Goal: Information Seeking & Learning: Understand process/instructions

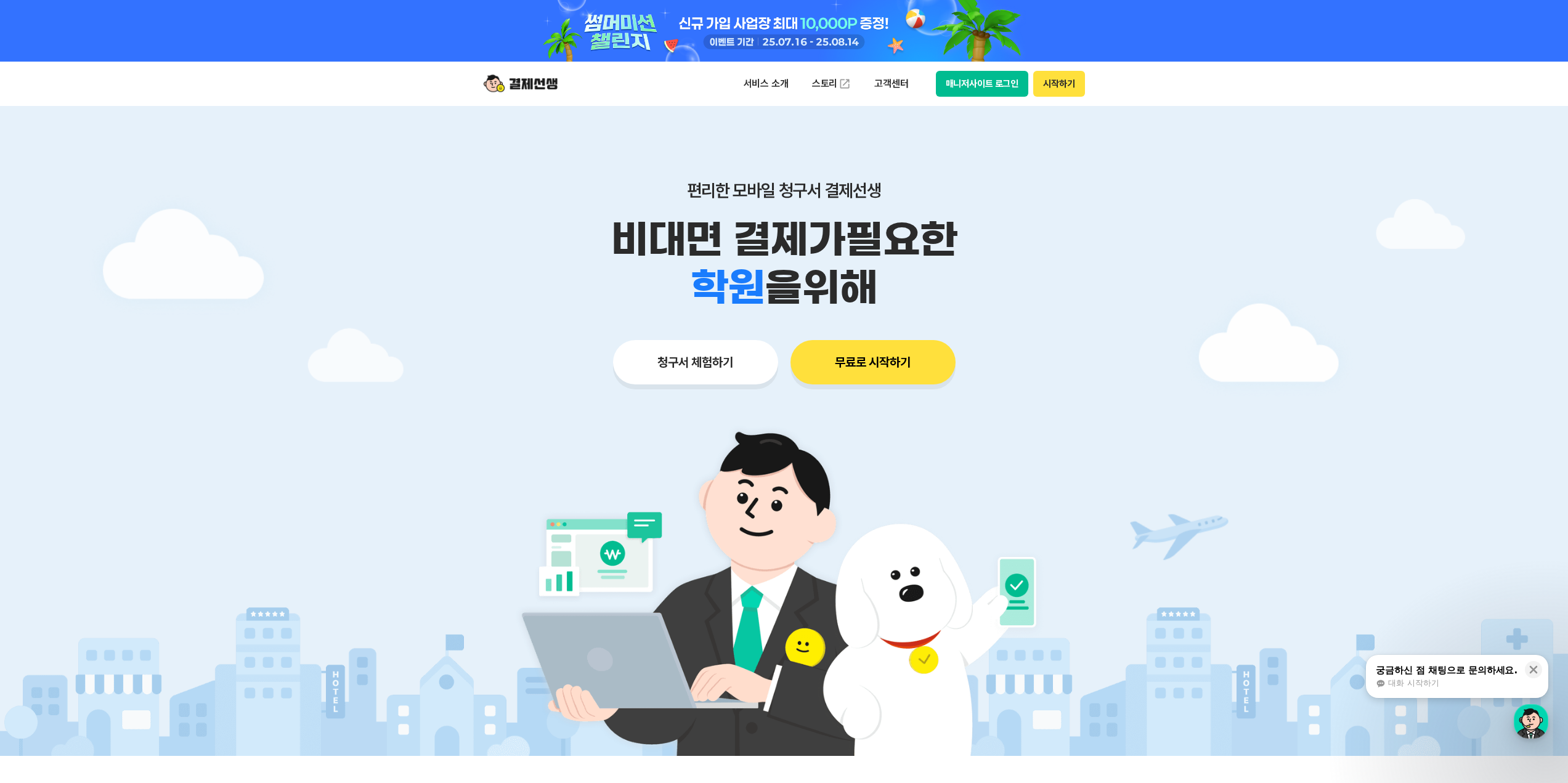
click at [970, 89] on button "매니저사이트 로그인" at bounding box center [982, 84] width 93 height 26
click at [1051, 79] on button "시작하기" at bounding box center [1058, 84] width 51 height 26
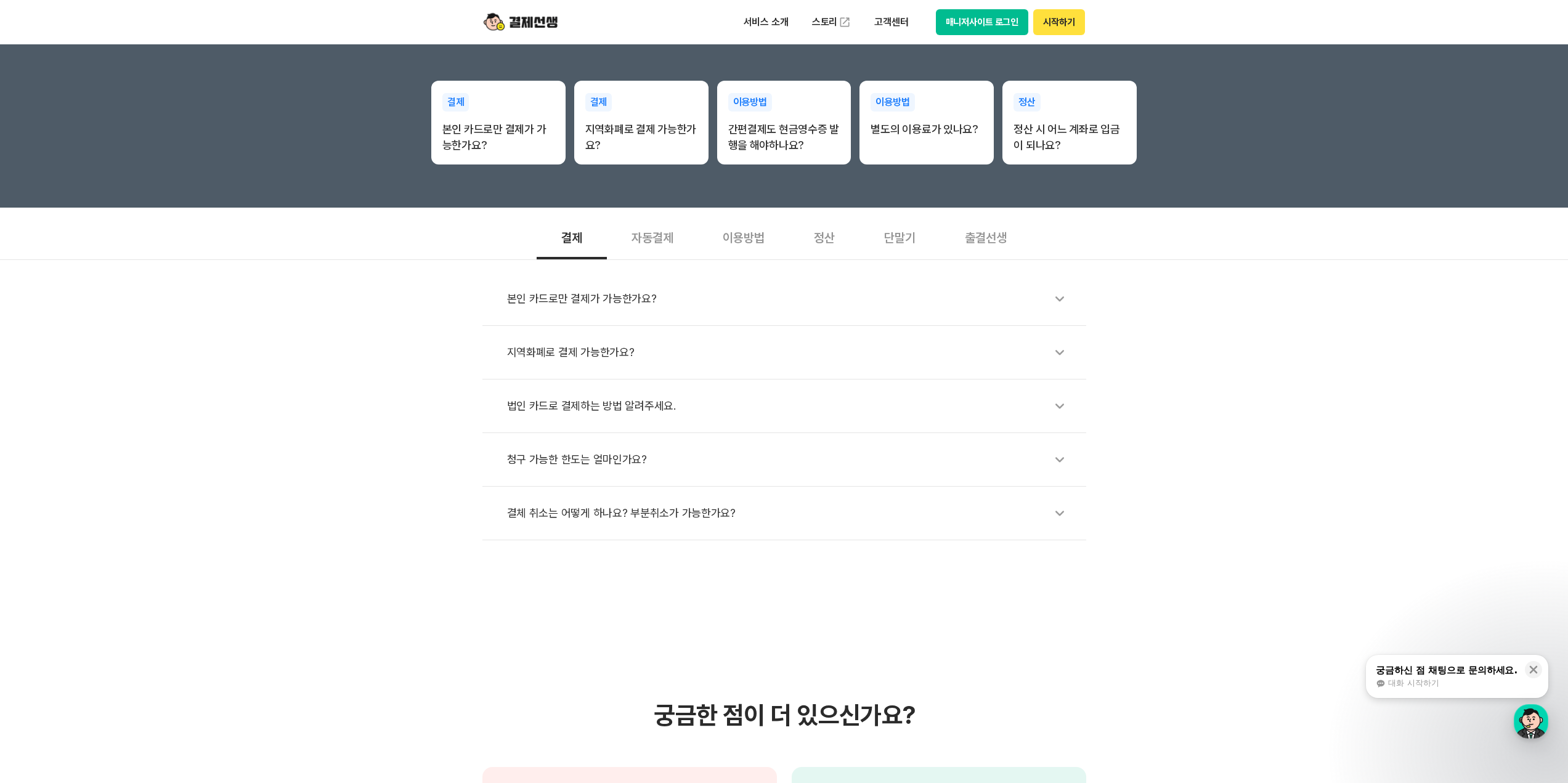
scroll to position [246, 0]
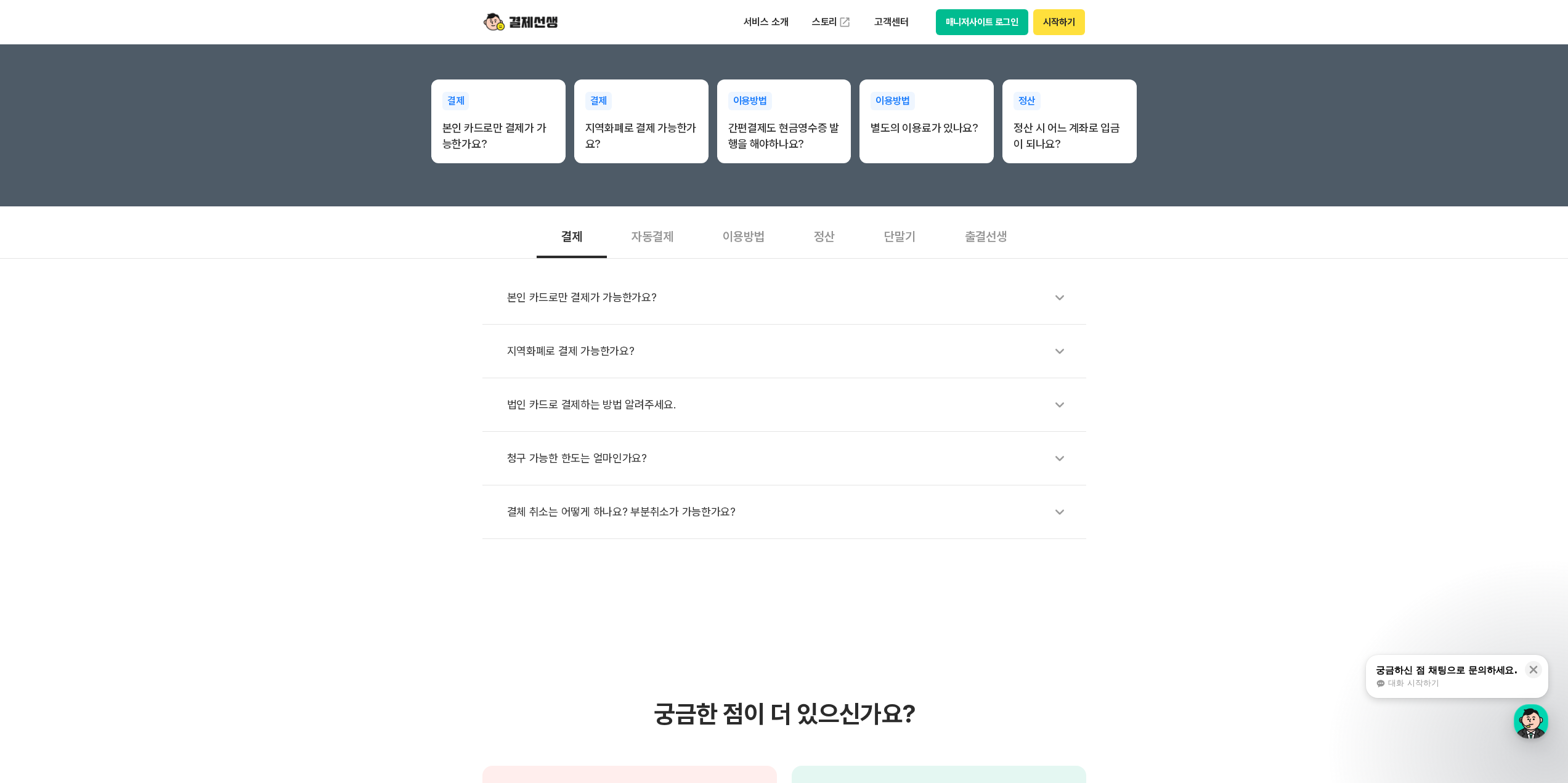
click at [727, 239] on div "이용방법" at bounding box center [743, 235] width 91 height 45
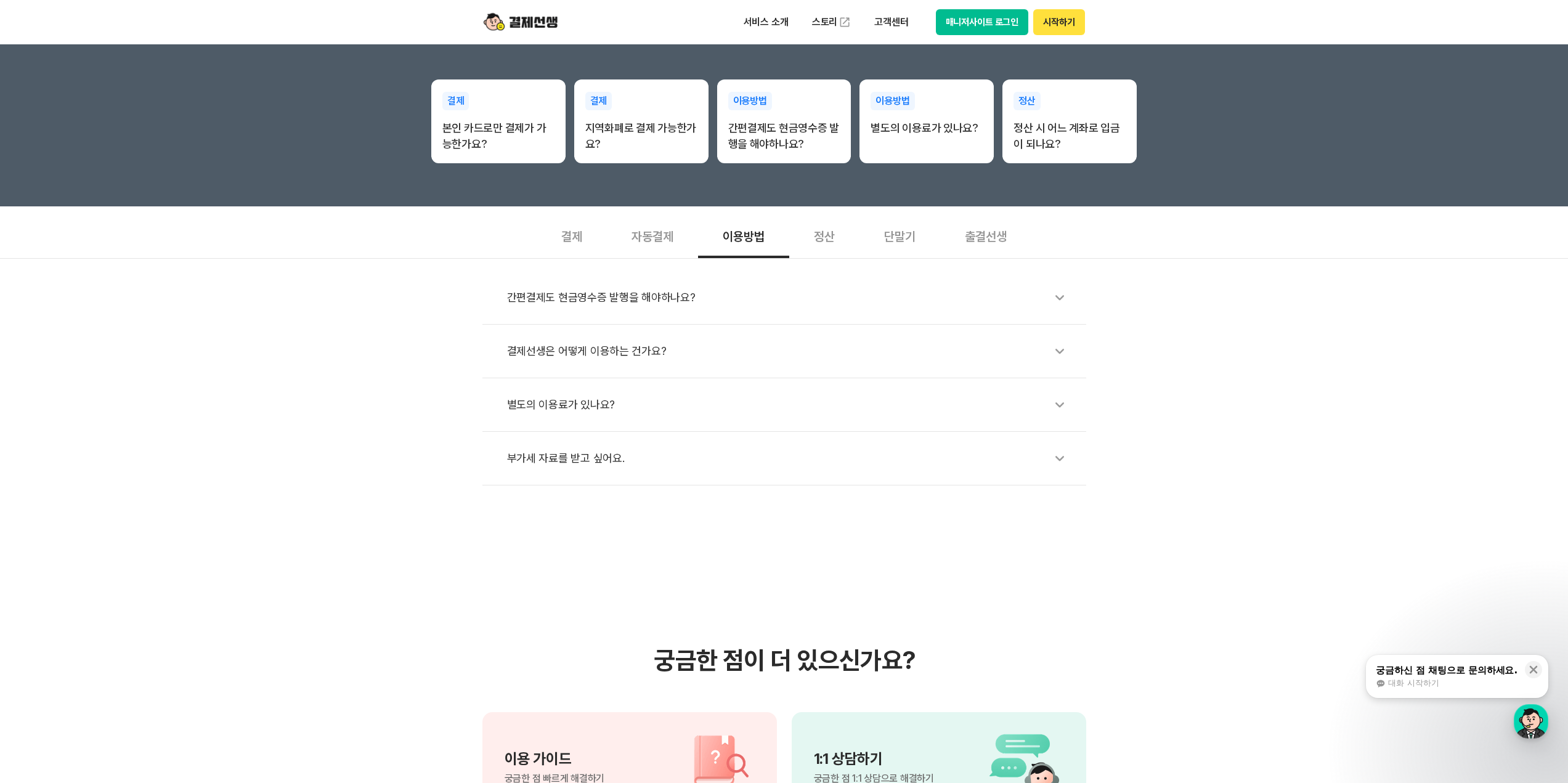
click at [977, 234] on div "출결선생" at bounding box center [985, 235] width 91 height 45
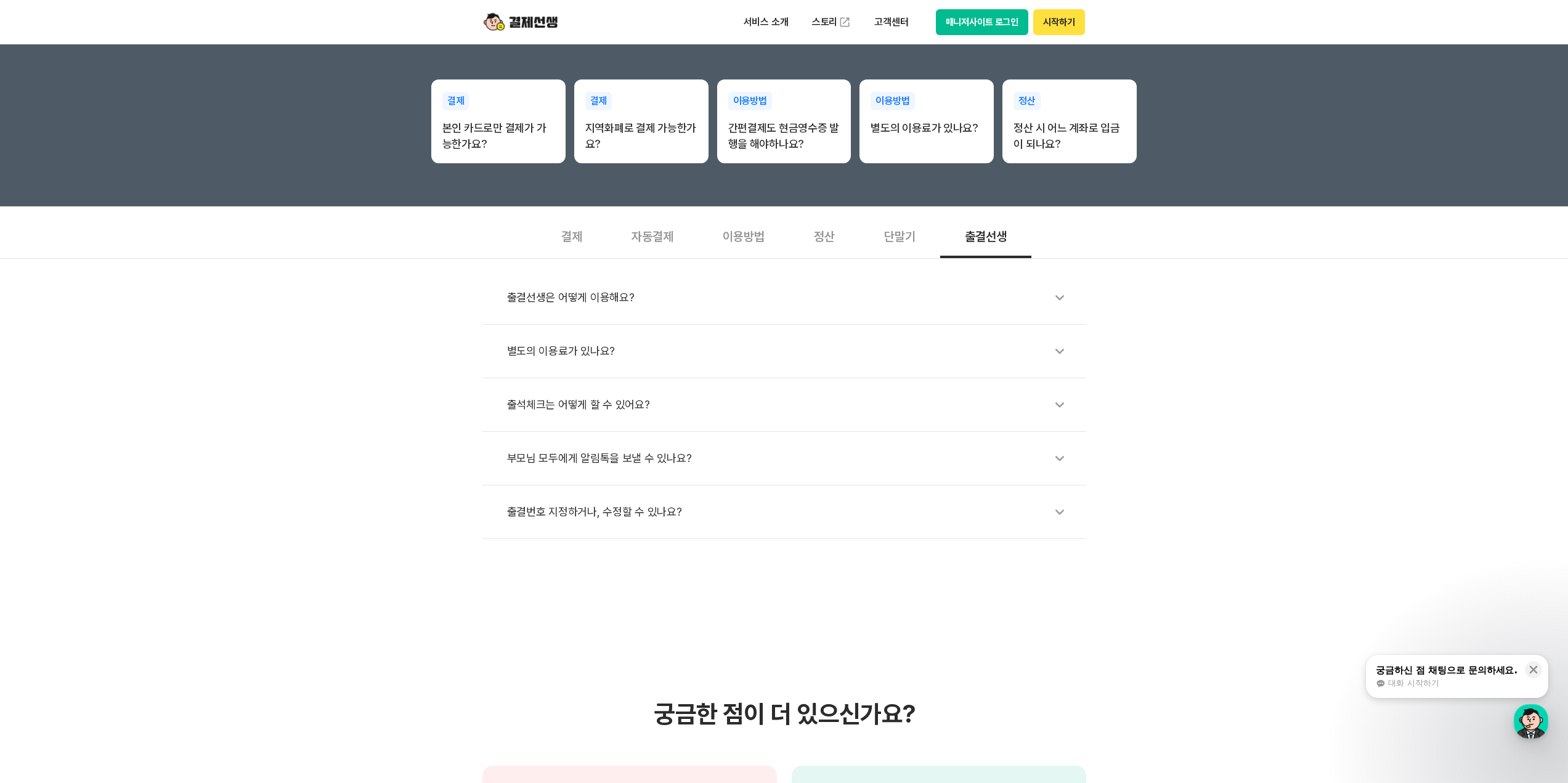
click at [760, 253] on div "이용방법" at bounding box center [743, 235] width 91 height 45
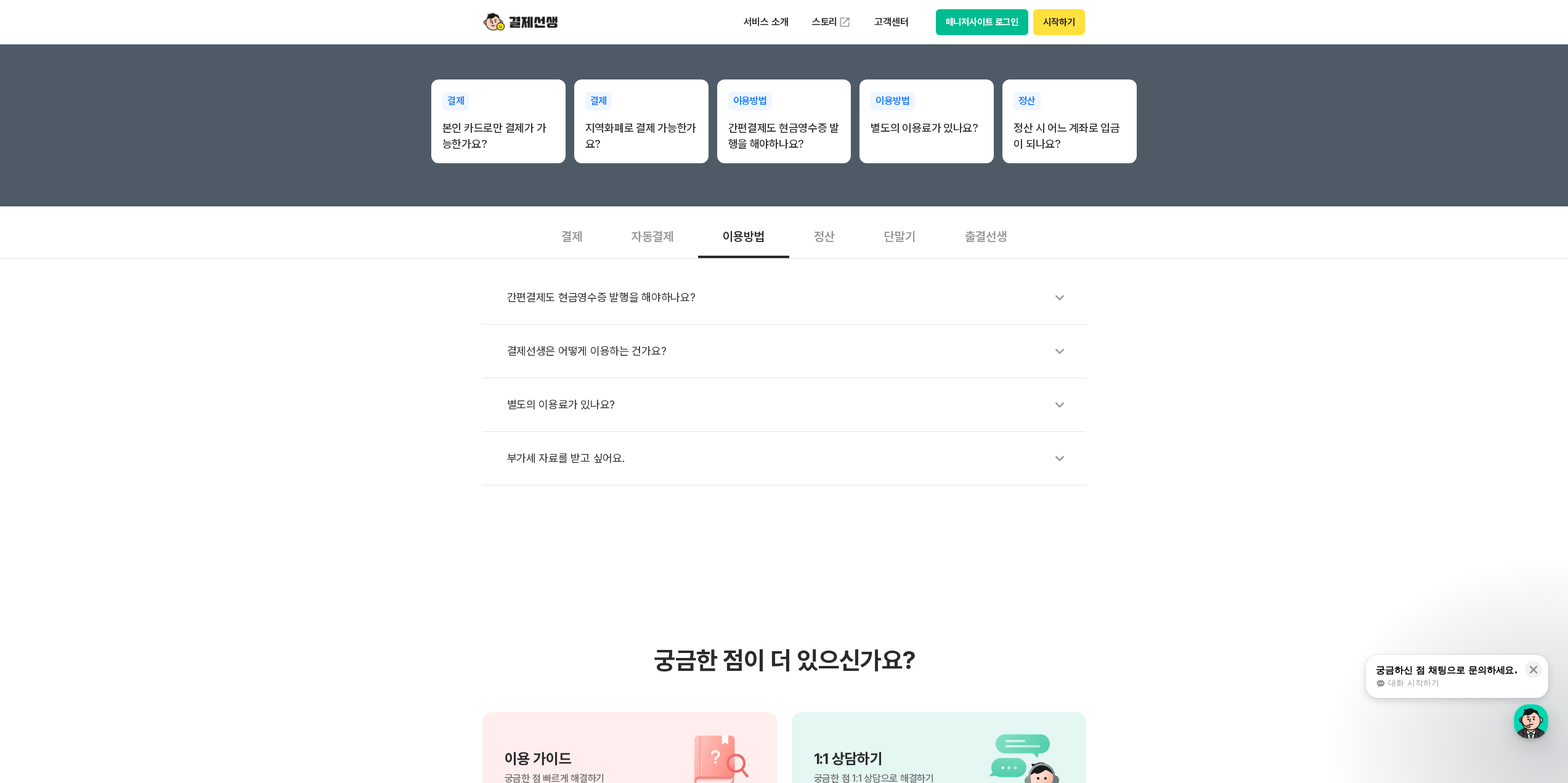
scroll to position [555, 0]
